Goal: Transaction & Acquisition: Purchase product/service

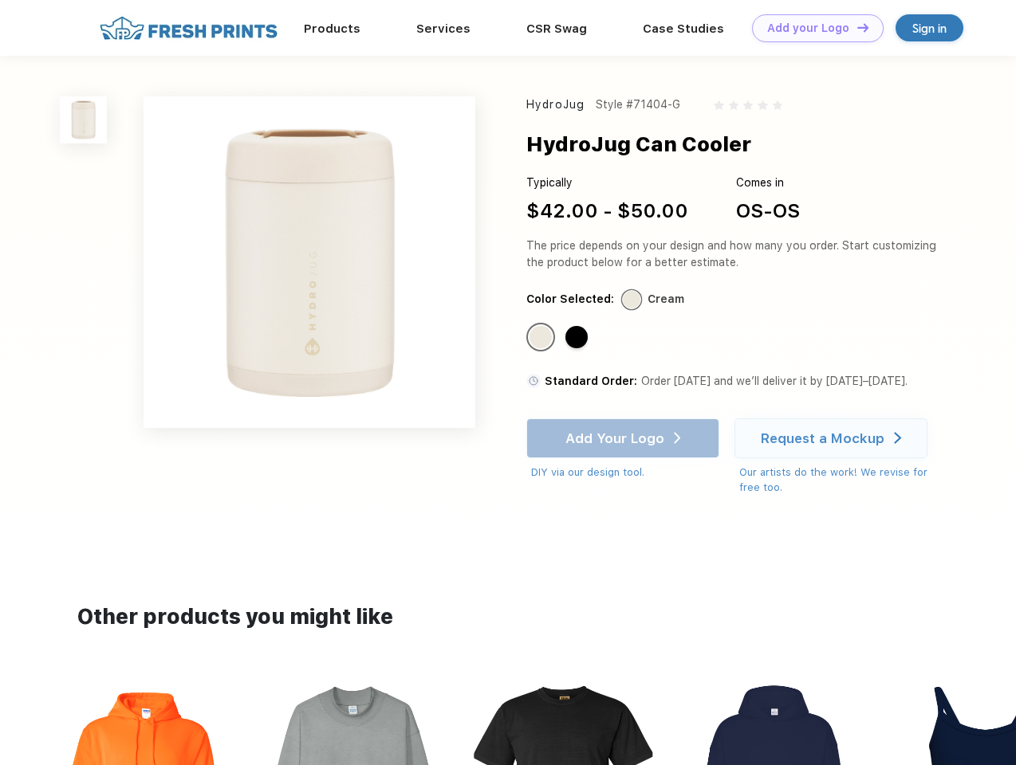
click at [812, 28] on link "Add your Logo Design Tool" at bounding box center [818, 28] width 132 height 28
click at [0, 0] on div "Design Tool" at bounding box center [0, 0] width 0 height 0
click at [856, 27] on link "Add your Logo Design Tool" at bounding box center [818, 28] width 132 height 28
click at [84, 120] on img at bounding box center [83, 119] width 47 height 47
click at [542, 338] on div "Standard Color" at bounding box center [540, 337] width 22 height 22
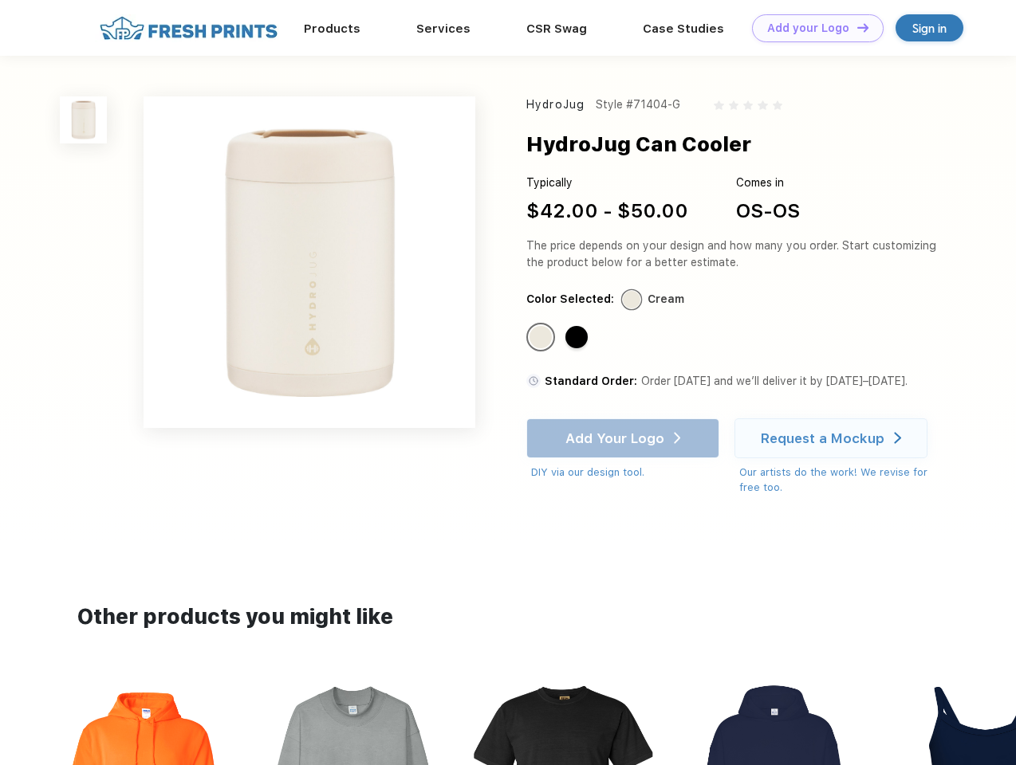
click at [578, 338] on div "Standard Color" at bounding box center [576, 337] width 22 height 22
click at [624, 439] on div "Add Your Logo DIY via our design tool. Ah shoot! This product isn't up in our d…" at bounding box center [622, 450] width 193 height 62
click at [833, 439] on div "Request a Mockup" at bounding box center [823, 439] width 124 height 16
